Goal: Task Accomplishment & Management: Use online tool/utility

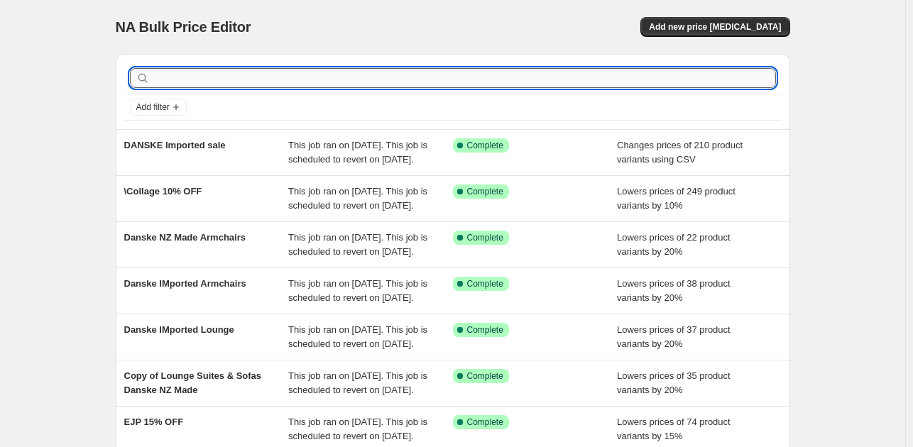
click at [160, 70] on input "text" at bounding box center [464, 78] width 623 height 20
type input "danske"
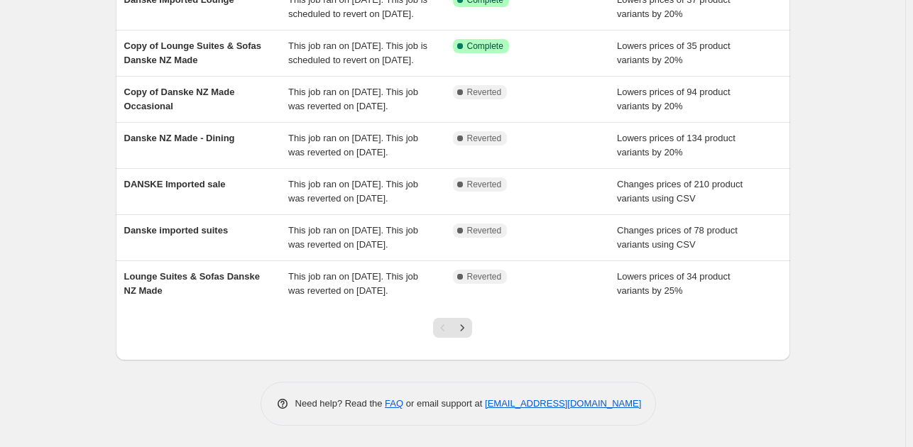
scroll to position [391, 0]
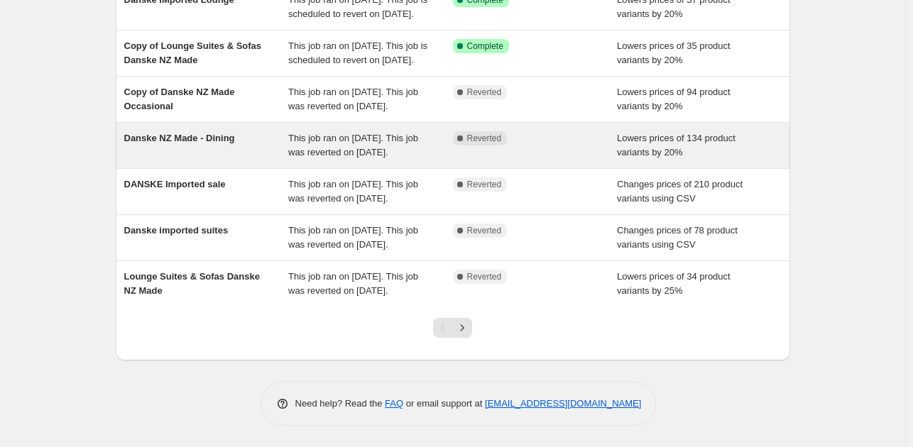
click at [324, 131] on div "This job ran on [DATE]. This job was reverted on [DATE]." at bounding box center [370, 145] width 165 height 28
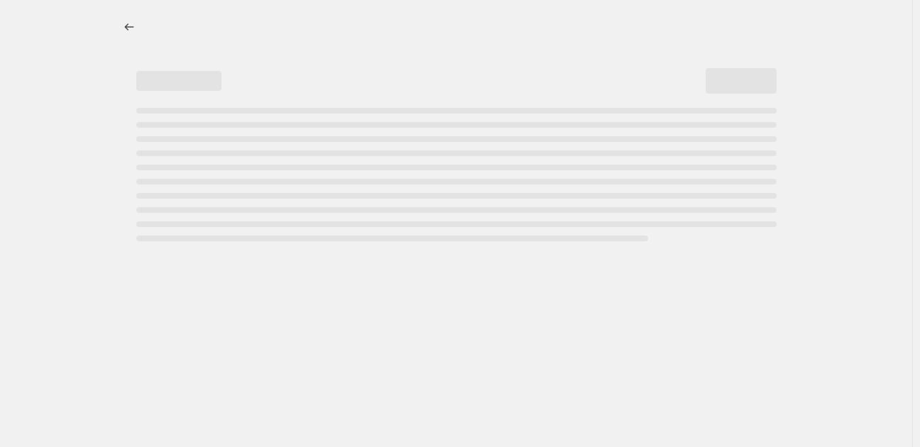
select select "percentage"
select select "pp"
select select "collection"
select select "vendor"
select select "not_equal"
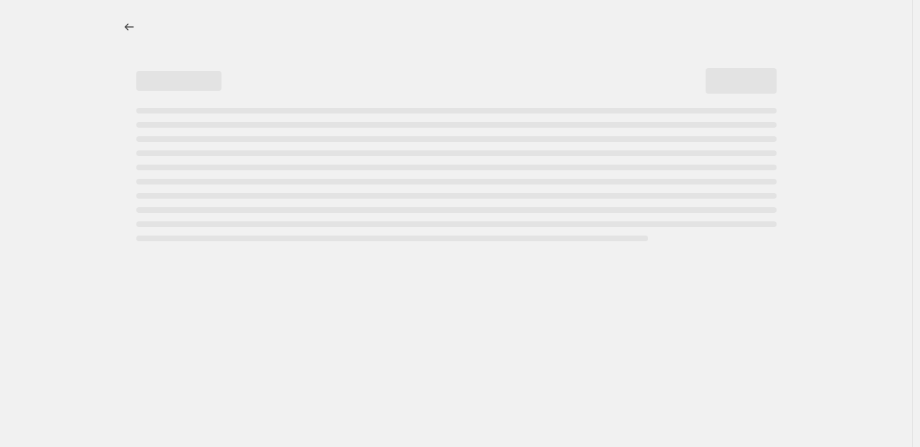
select select "not_equal"
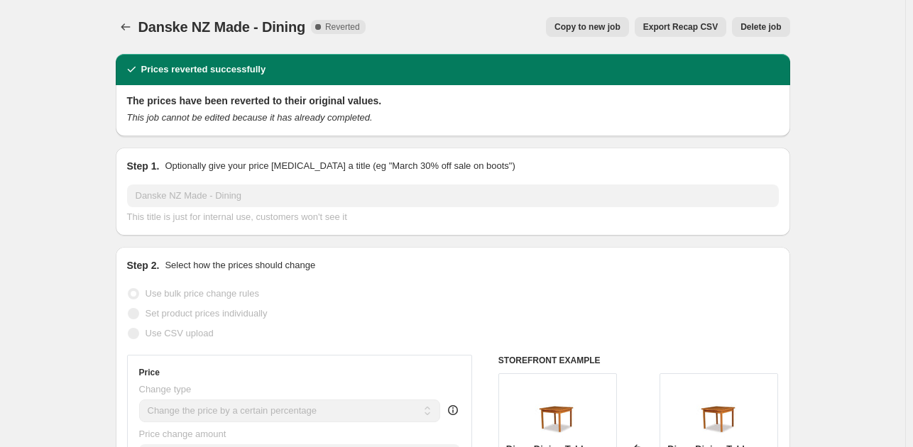
click at [590, 22] on span "Copy to new job" at bounding box center [587, 26] width 66 height 11
select select "percentage"
select select "pp"
select select "collection"
select select "vendor"
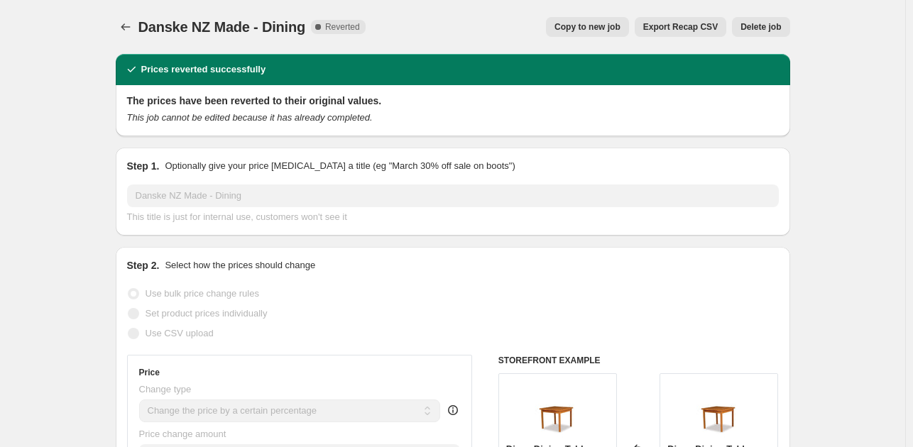
select select "not_equal"
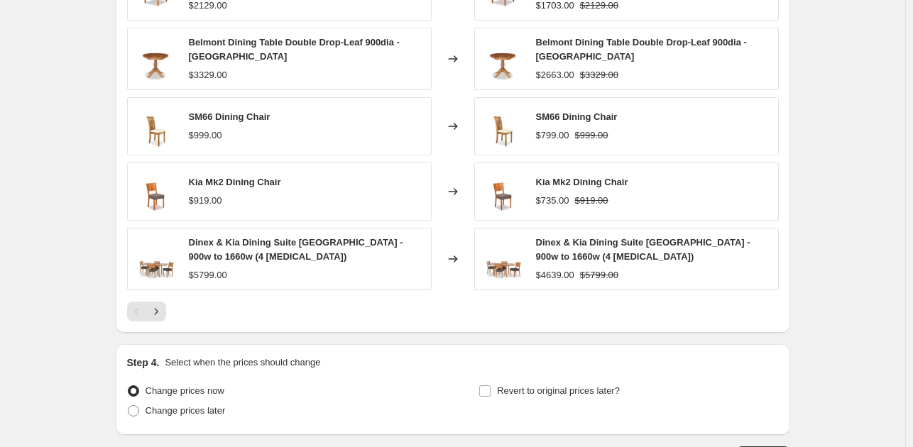
scroll to position [1594, 0]
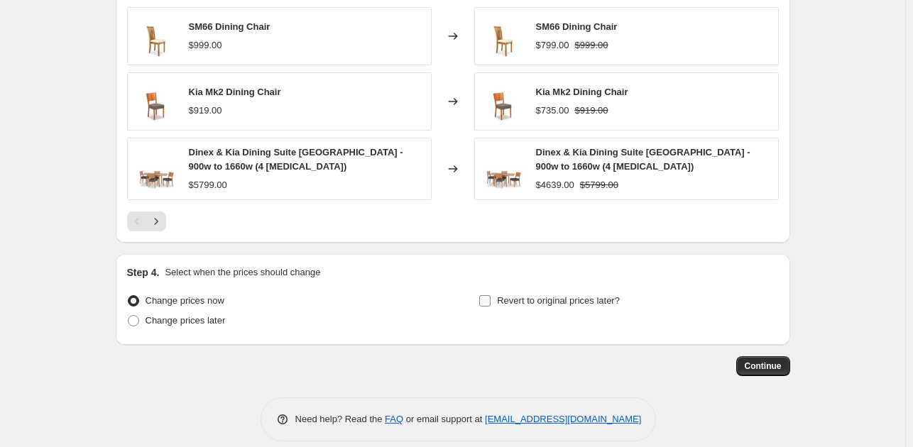
click at [488, 295] on input "Revert to original prices later?" at bounding box center [484, 300] width 11 height 11
checkbox input "true"
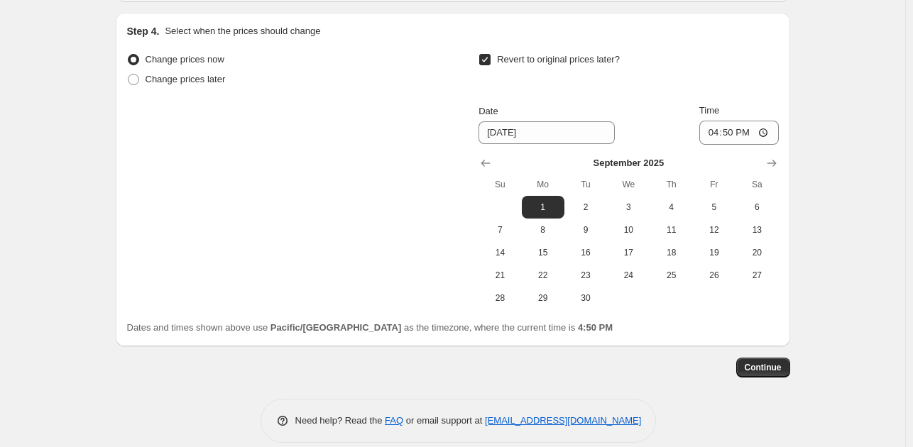
scroll to position [1837, 0]
click at [134, 185] on div "Change prices now Change prices later Revert to original prices later? Date [DA…" at bounding box center [453, 178] width 652 height 260
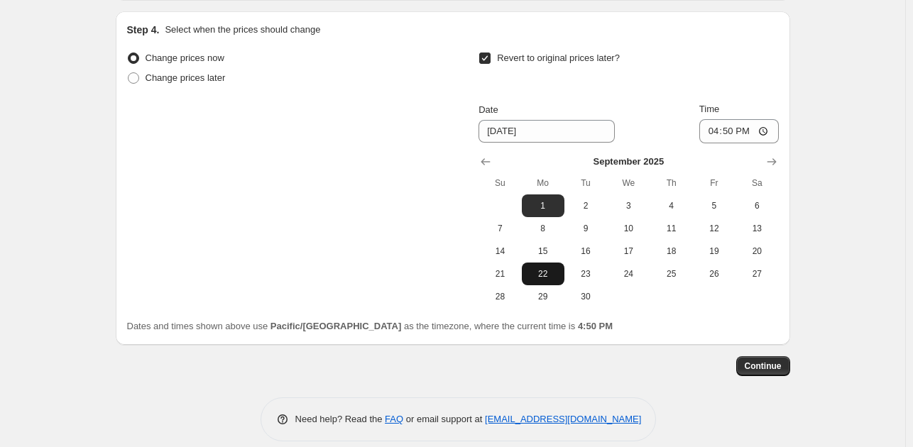
click at [545, 268] on span "22" at bounding box center [542, 273] width 31 height 11
type input "[DATE]"
click at [751, 361] on span "Continue" at bounding box center [763, 366] width 37 height 11
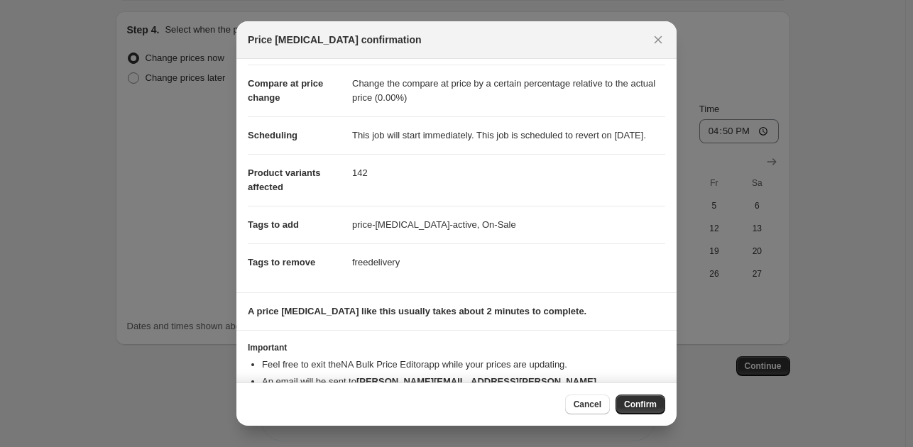
scroll to position [107, 0]
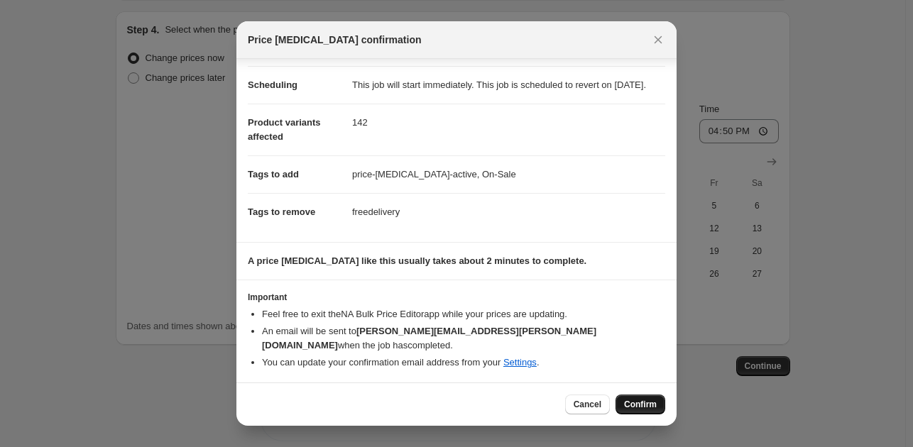
click at [649, 400] on span "Confirm" at bounding box center [640, 404] width 33 height 11
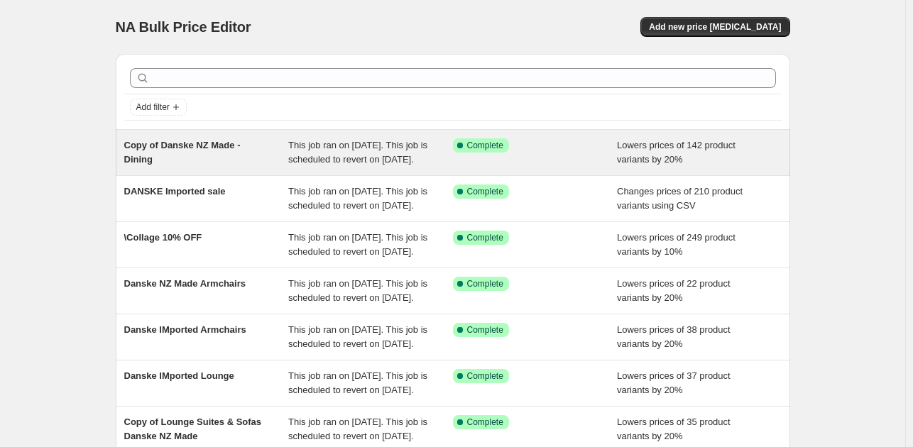
click at [221, 158] on div "Copy of Danske NZ Made - Dining" at bounding box center [206, 152] width 165 height 28
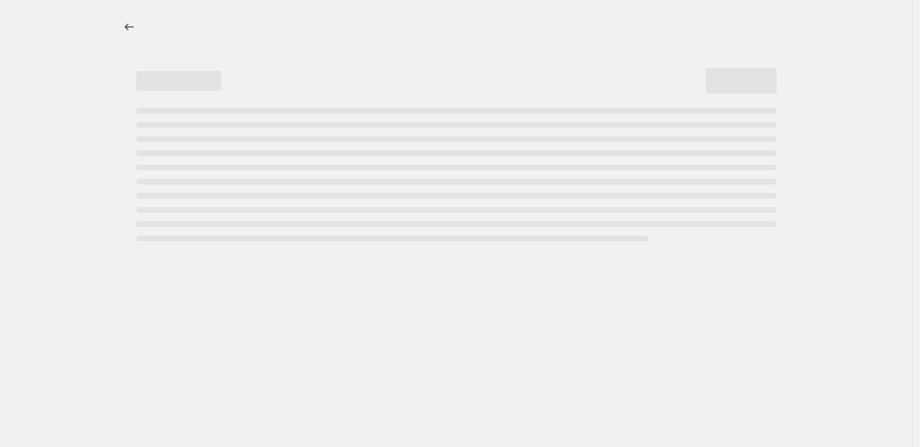
select select "percentage"
select select "pp"
select select "collection"
select select "vendor"
select select "not_equal"
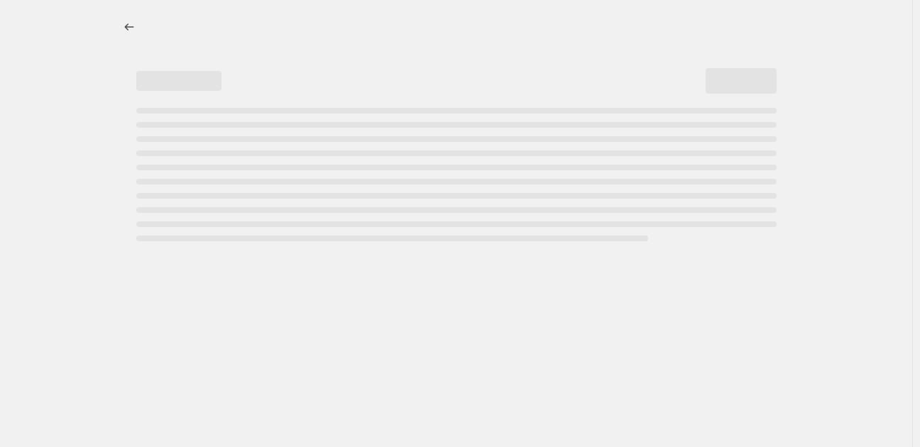
select select "not_equal"
